Goal: Book appointment/travel/reservation

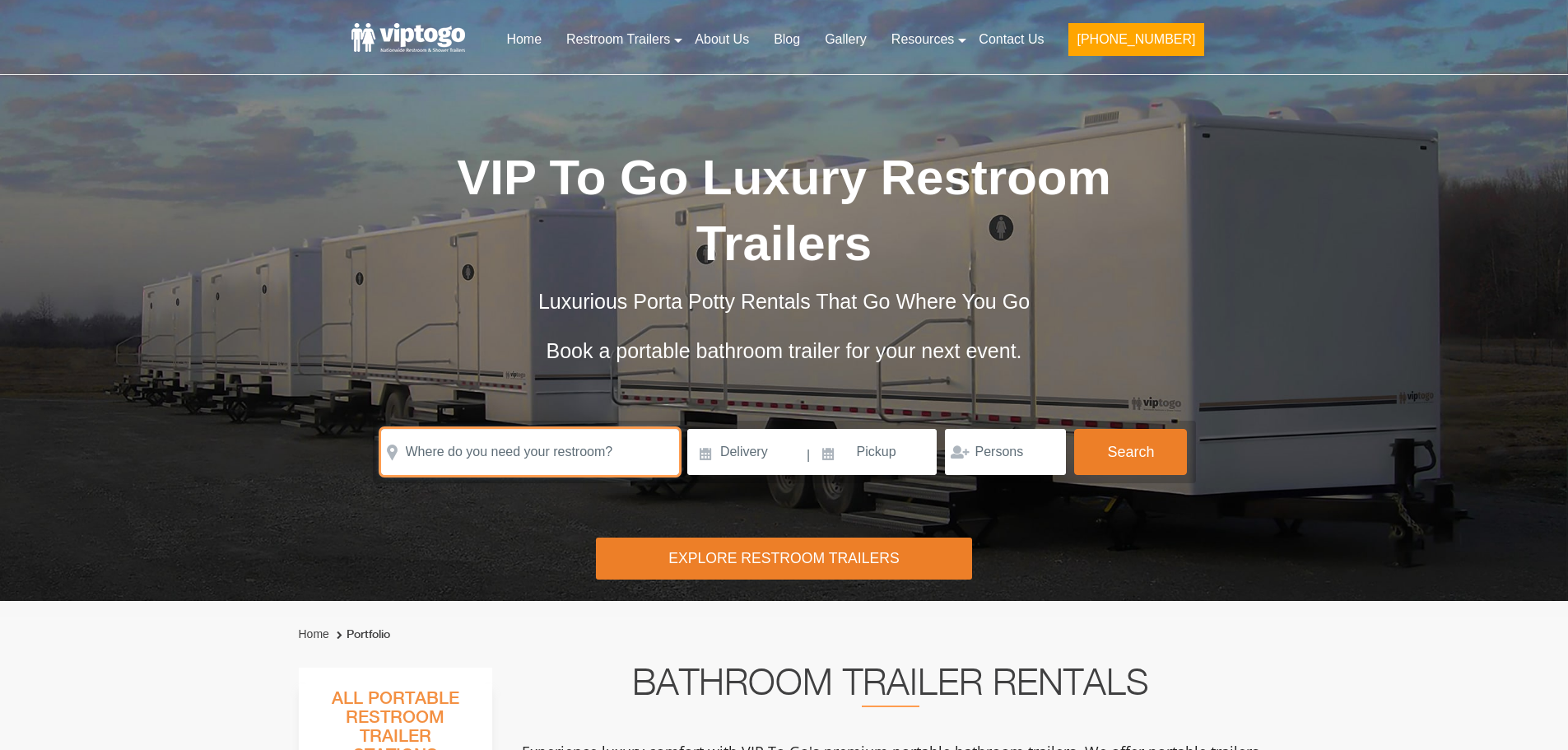
click at [441, 451] on input "text" at bounding box center [530, 452] width 298 height 46
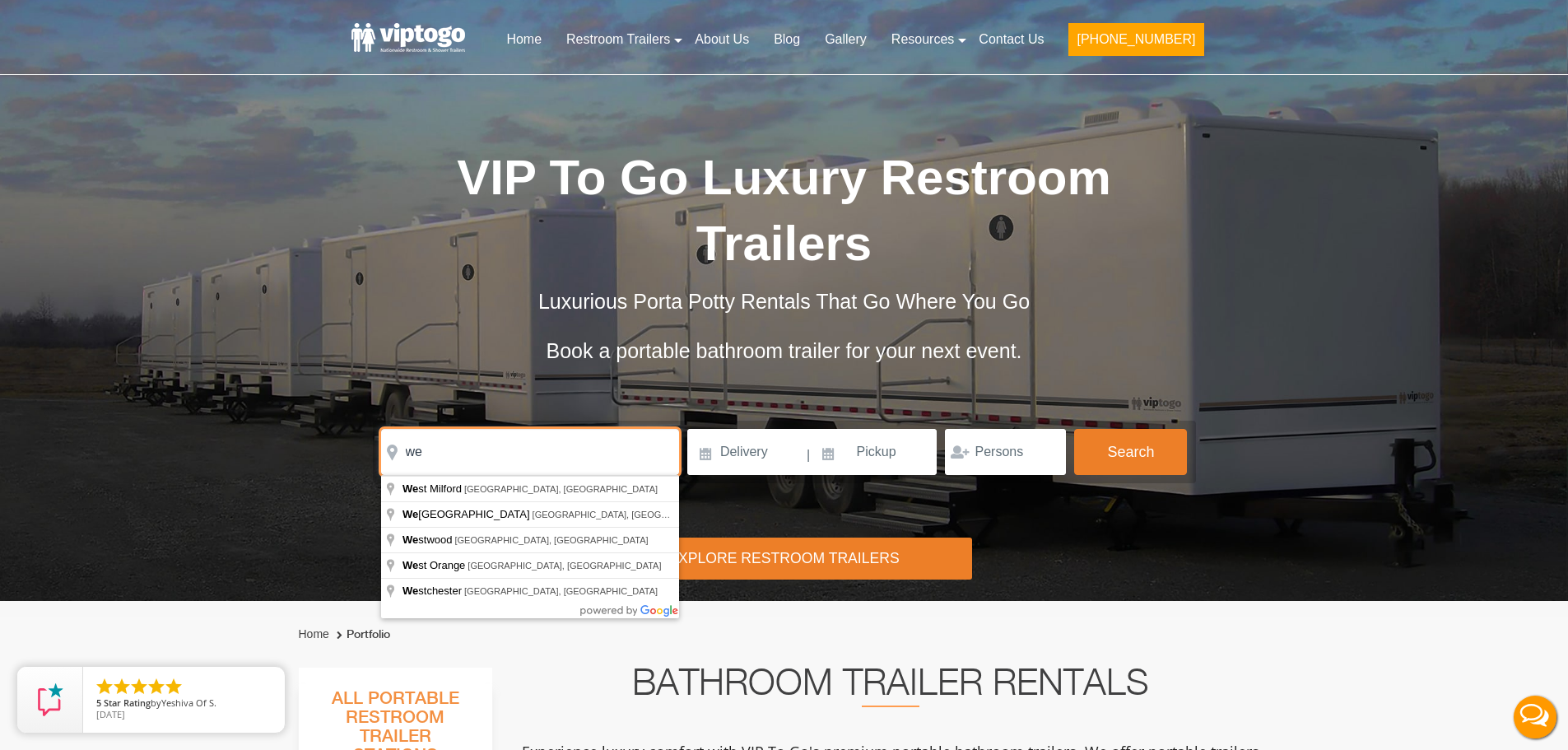
type input "w"
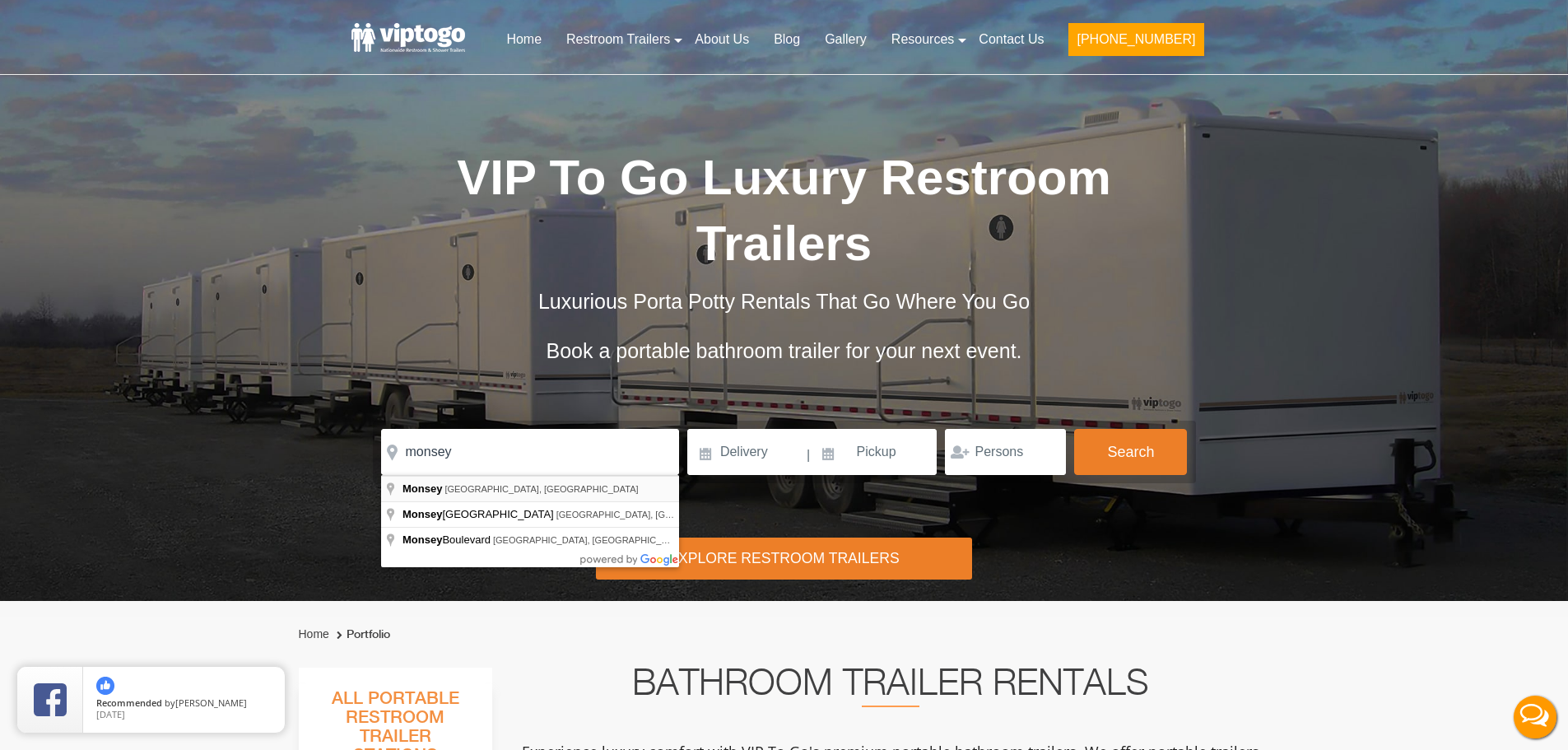
type input "[GEOGRAPHIC_DATA], [GEOGRAPHIC_DATA], [GEOGRAPHIC_DATA]"
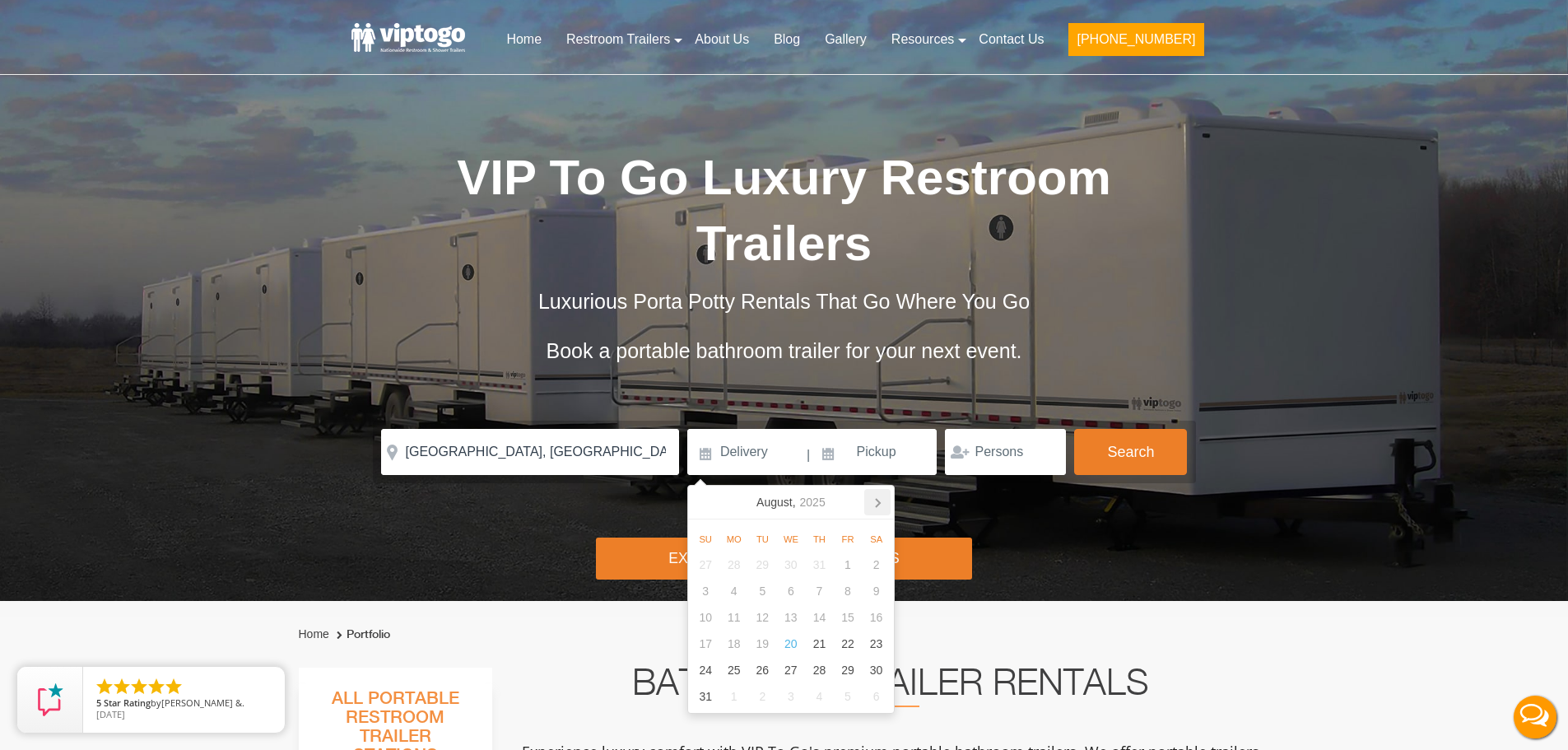
click at [884, 510] on icon at bounding box center [878, 502] width 27 height 27
click at [739, 570] on div "1" at bounding box center [734, 565] width 28 height 27
type input "[DATE]"
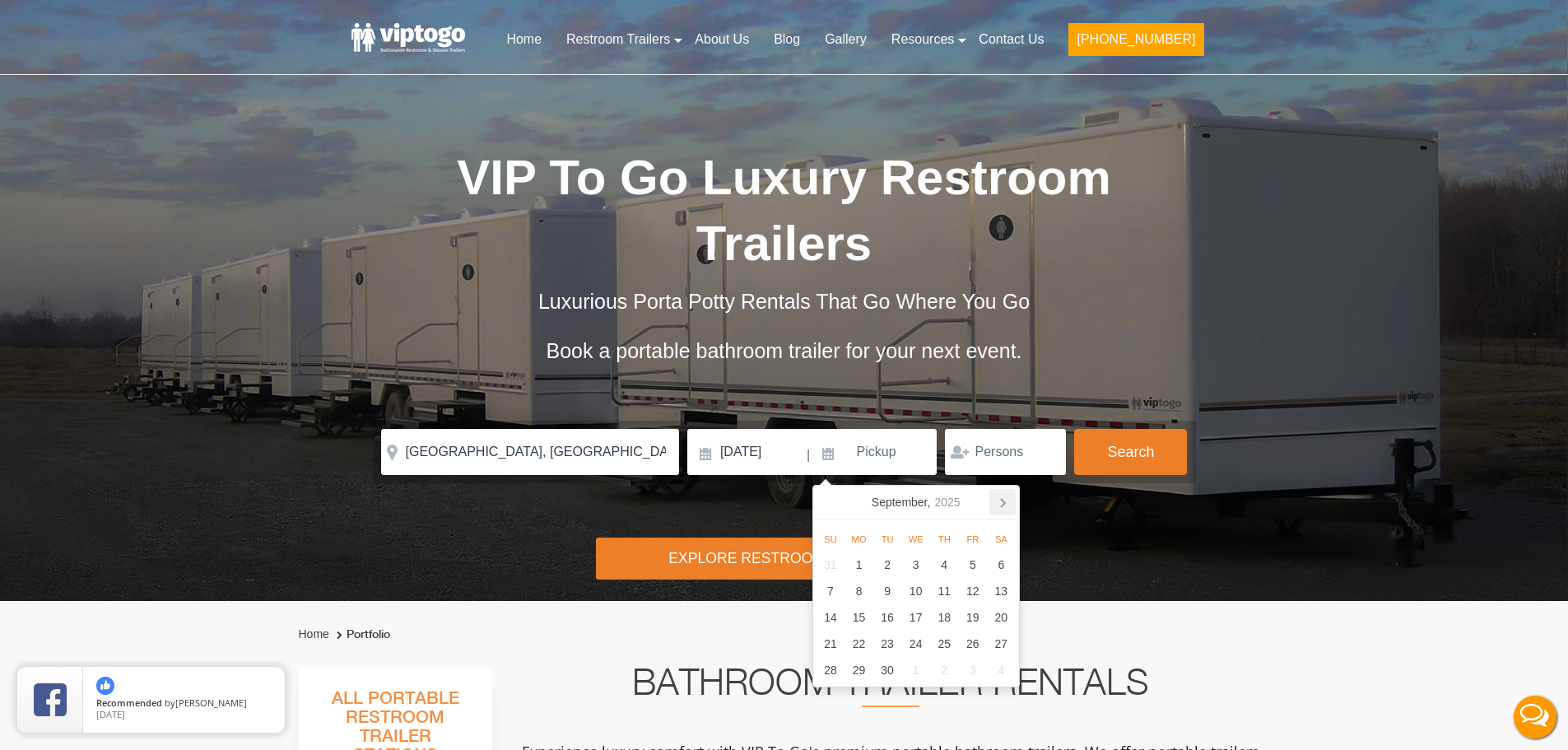
click at [998, 498] on icon at bounding box center [1003, 502] width 27 height 27
click at [943, 673] on div "27" at bounding box center [945, 670] width 28 height 27
type input "[DATE]"
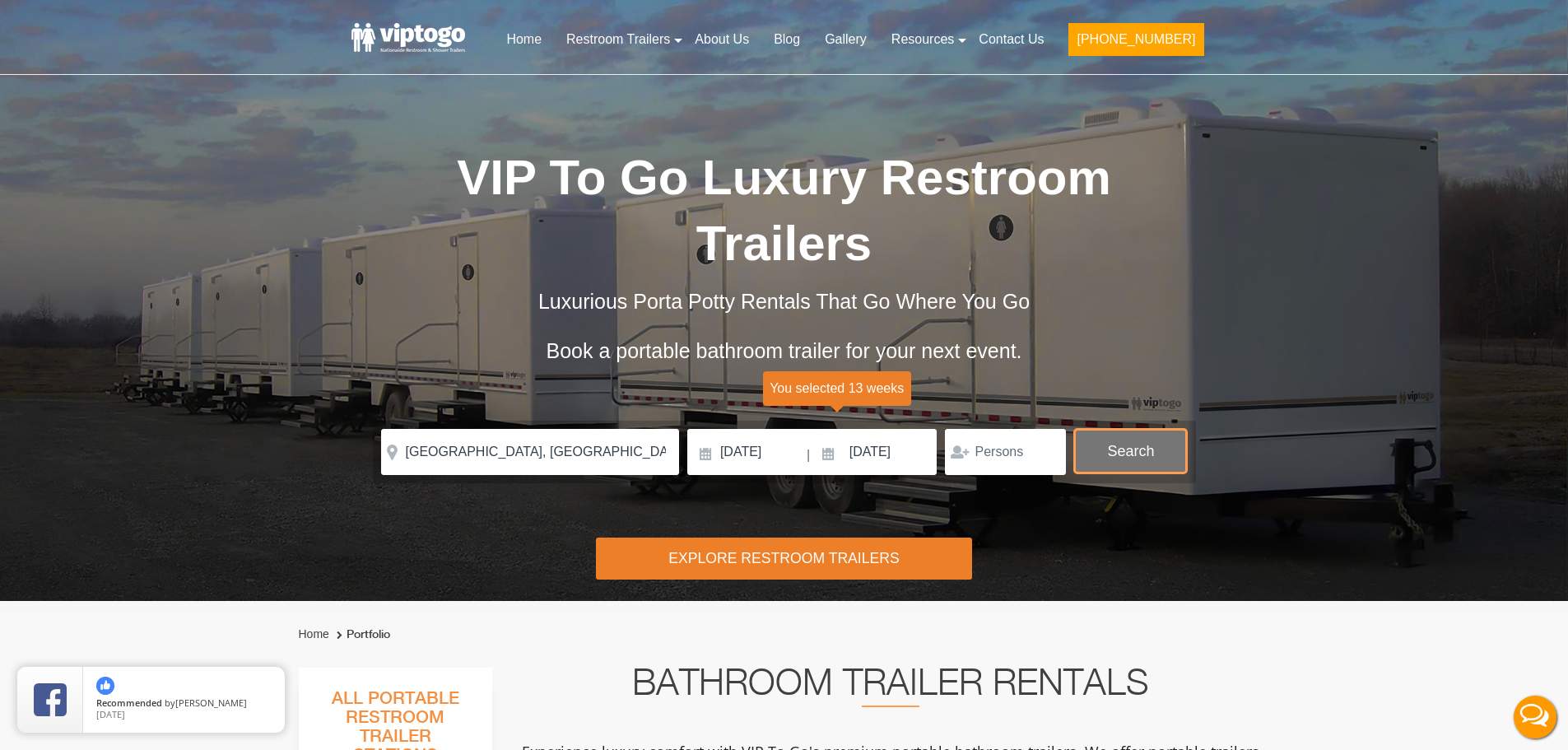
click at [1113, 441] on button "Search" at bounding box center [1131, 451] width 113 height 44
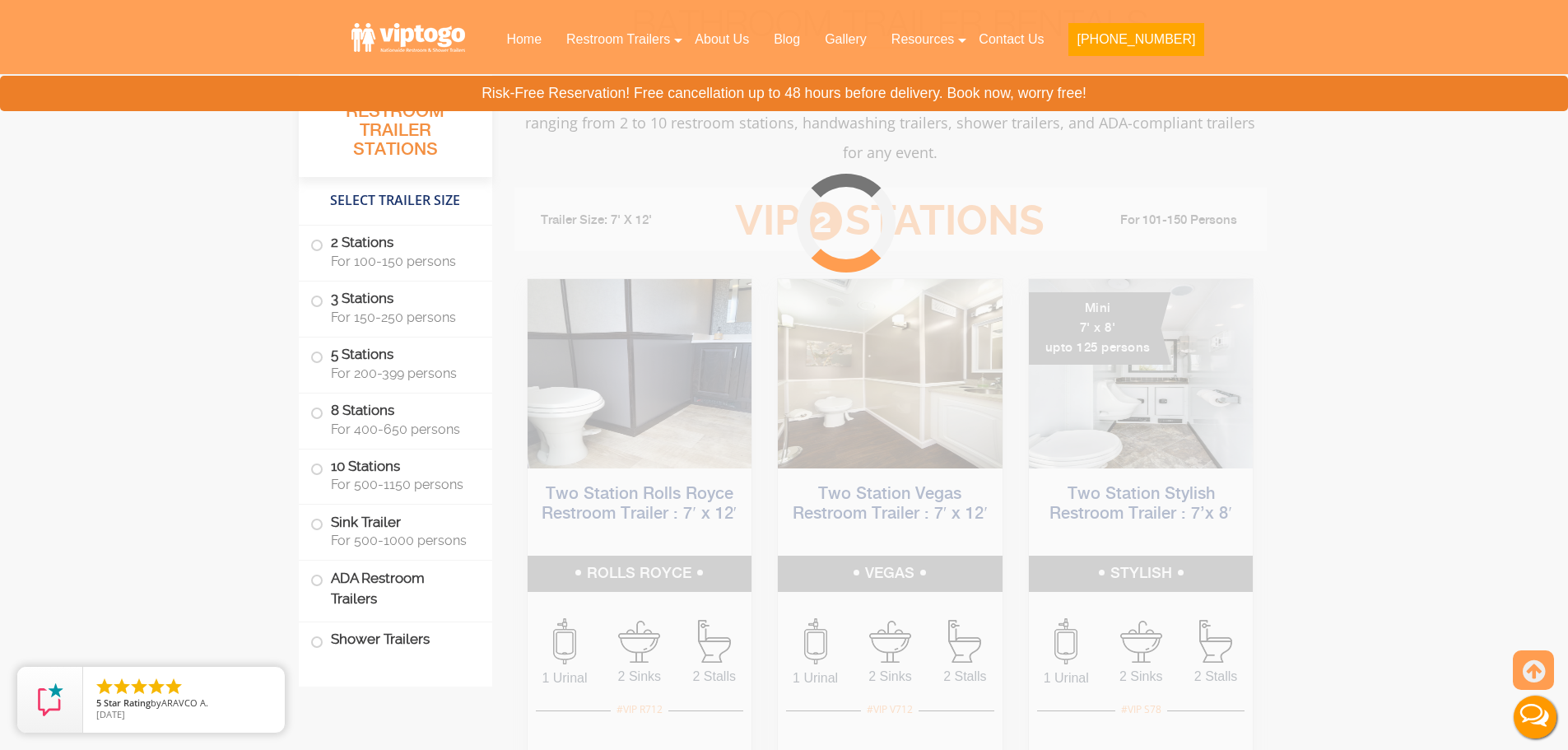
scroll to position [667, 0]
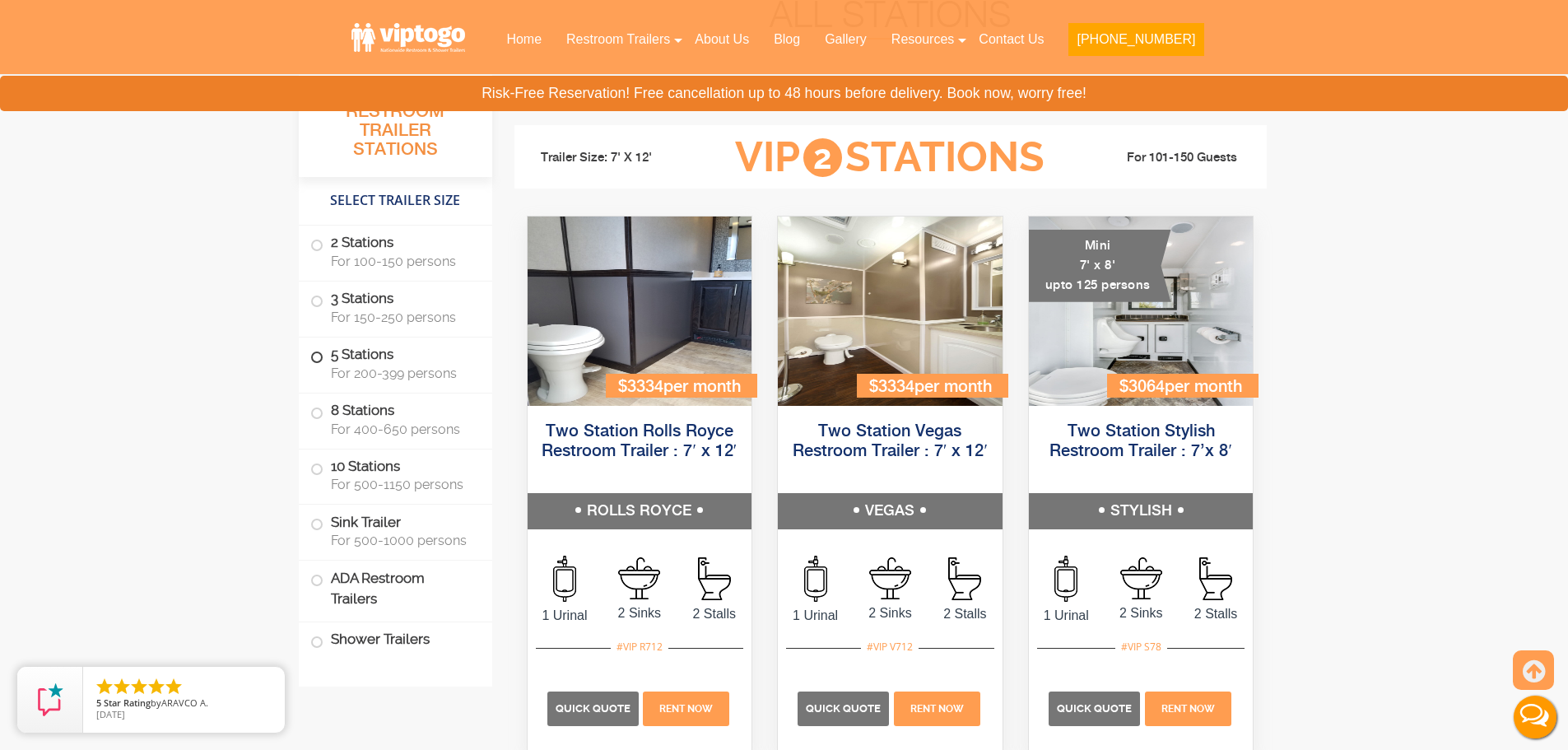
click at [316, 355] on span at bounding box center [316, 356] width 6 height 6
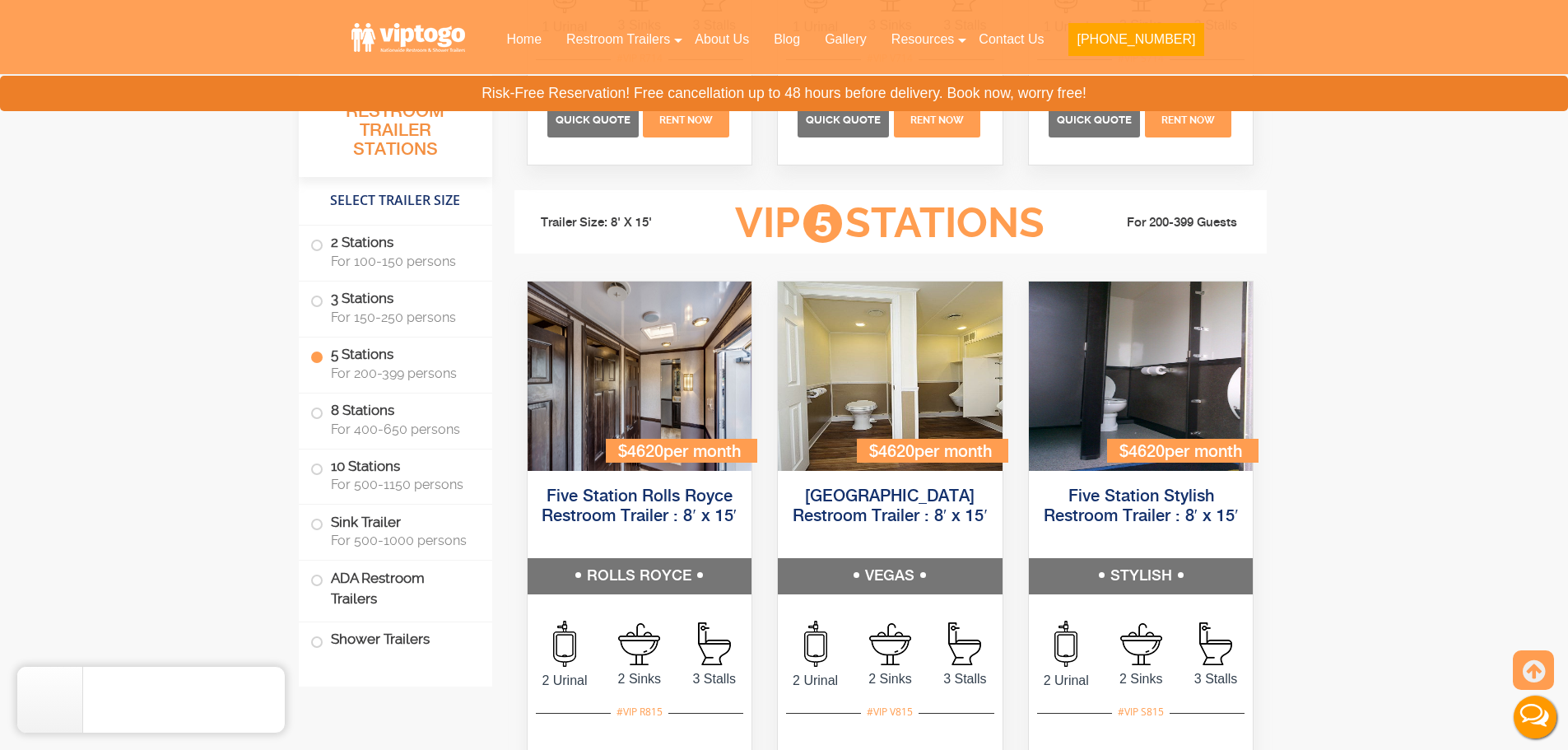
scroll to position [2467, 0]
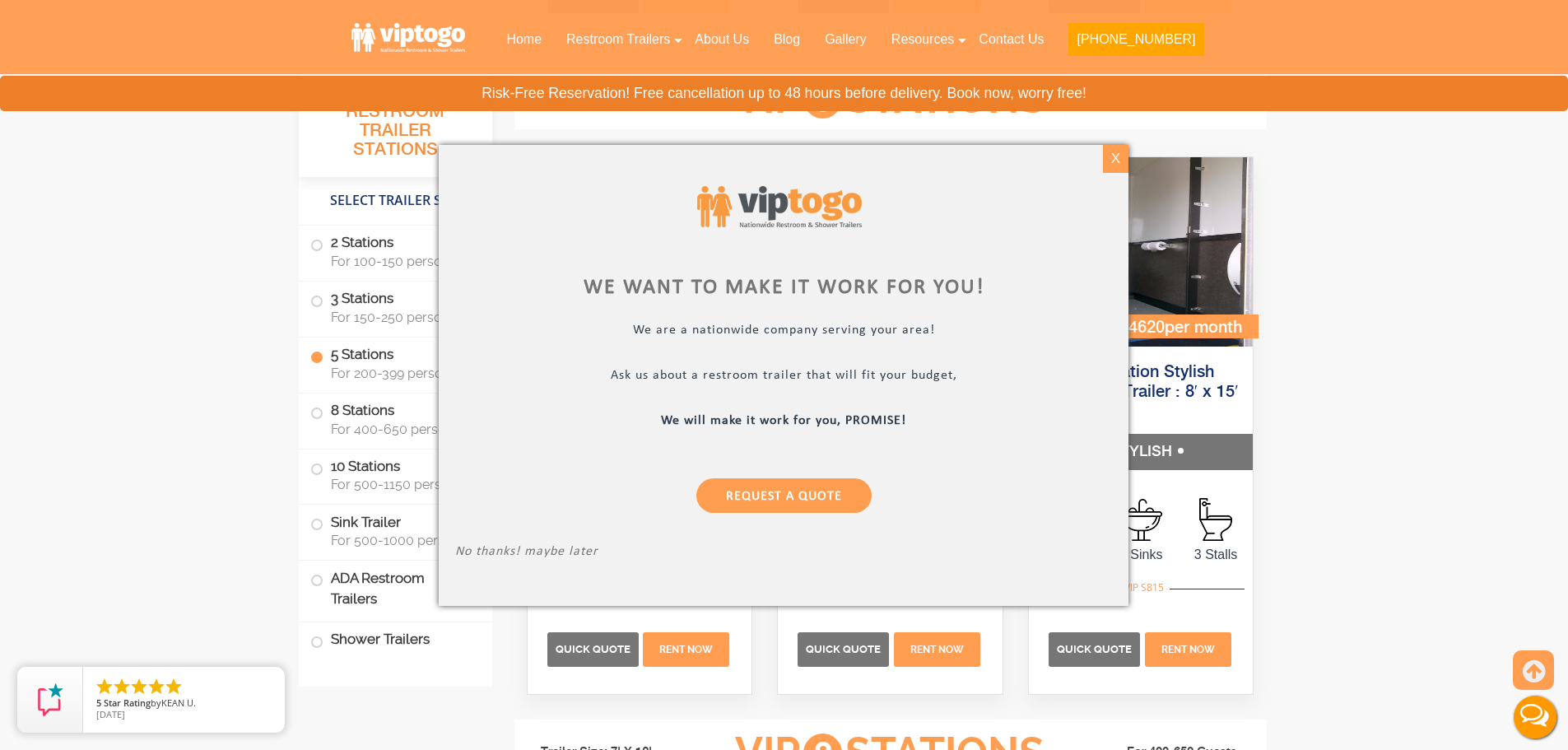
click at [1108, 166] on div "X" at bounding box center [1116, 158] width 26 height 28
